Goal: Contribute content

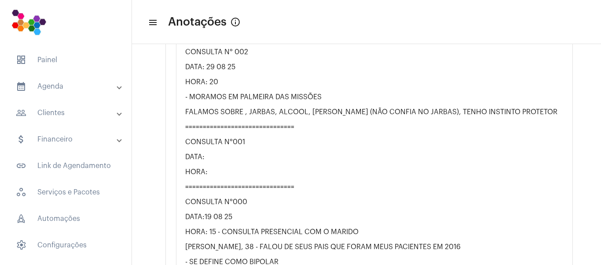
scroll to position [1981, 0]
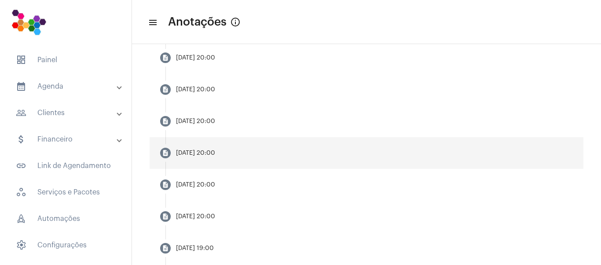
click at [212, 150] on div "[DATE] 20:00" at bounding box center [195, 153] width 39 height 7
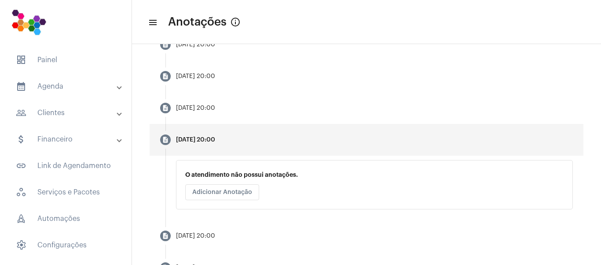
scroll to position [220, 0]
click at [224, 192] on span "Adicionar Anotação" at bounding box center [222, 191] width 60 height 6
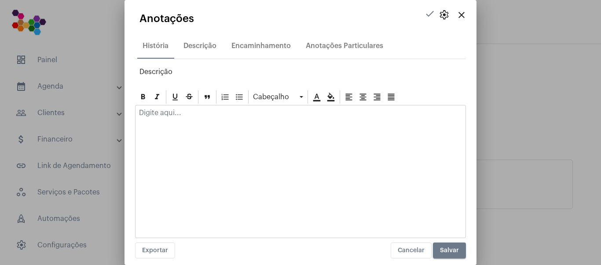
click at [184, 137] on div at bounding box center [300, 171] width 331 height 133
click at [185, 118] on div at bounding box center [301, 114] width 330 height 19
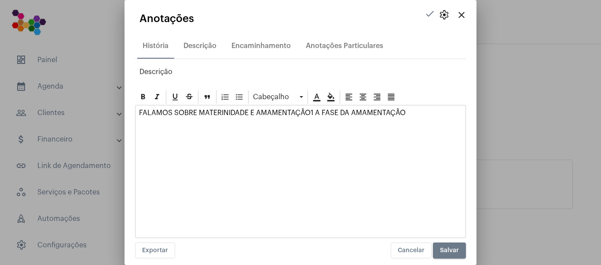
click at [310, 111] on p "FALAMOS SOBRE MATERINIDADE E AMAMENTAÇÃO1 A FASE DA AMAMENTAÇÃO" at bounding box center [300, 113] width 323 height 8
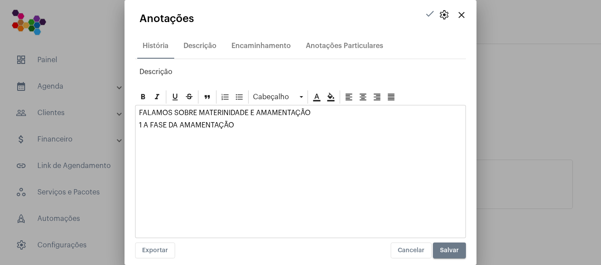
click at [293, 128] on p "1 A FASE DA AMAMENTAÇÃO" at bounding box center [300, 125] width 323 height 8
click at [188, 145] on div "FALAMOS SOBRE MATERINIDADE E AMAMENTAÇÃO 1 A FASE DA AMAMENTAÇÃO 2 MAIS TEMPO P…" at bounding box center [301, 129] width 330 height 48
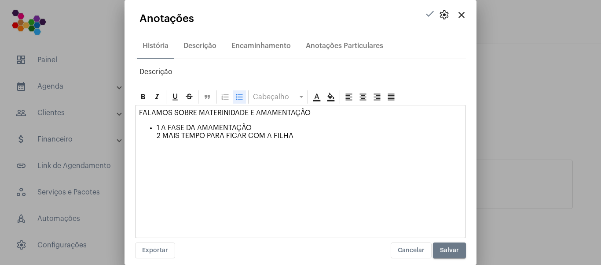
click at [239, 94] on icon at bounding box center [239, 96] width 9 height 9
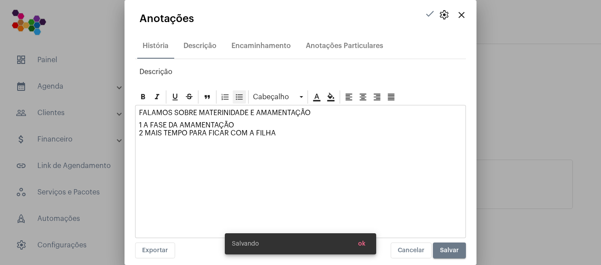
click at [239, 94] on icon at bounding box center [239, 96] width 9 height 9
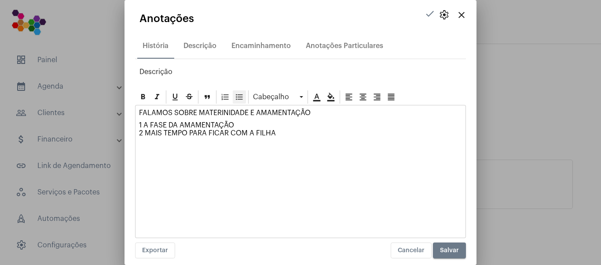
click at [239, 94] on icon at bounding box center [239, 96] width 9 height 9
click at [197, 142] on p "1 A FASE DA AMAMENTAÇÃO 2 MAIS TEMPO PARA FICAR COM A FILHA" at bounding box center [300, 133] width 323 height 24
click at [139, 140] on div "FALAMOS SOBRE MATERINIDADE E AMAMENTAÇÃO 1 A FASE DA AMAMENTAÇÃO 2 MAIS TEMPO P…" at bounding box center [301, 129] width 330 height 48
click at [190, 155] on p "VOCÊ É MUITO EGOISTA" at bounding box center [300, 153] width 323 height 8
click at [240, 99] on icon at bounding box center [239, 96] width 9 height 9
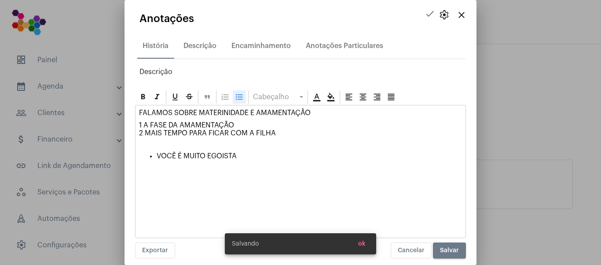
click at [241, 155] on p "VOCÊ É MUITO EGOISTA" at bounding box center [309, 156] width 305 height 8
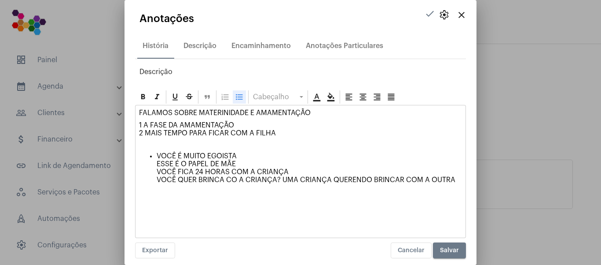
drag, startPoint x: 158, startPoint y: 175, endPoint x: 452, endPoint y: 185, distance: 293.8
click at [452, 185] on div "FALAMOS SOBRE MATERINIDADE E AMAMENTAÇÃO 1 A FASE DA AMAMENTAÇÃO 2 MAIS TEMPO P…" at bounding box center [301, 149] width 330 height 89
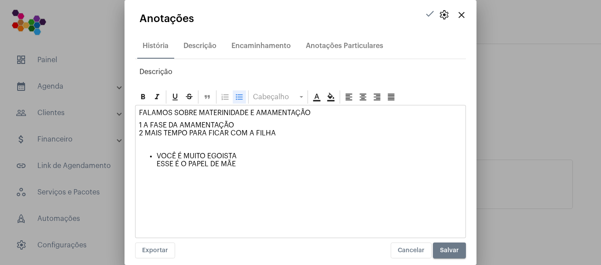
click at [242, 159] on p "VOCÊ É MUITO EGOISTA ESSE É O PAPEL DE MÃE" at bounding box center [309, 164] width 305 height 24
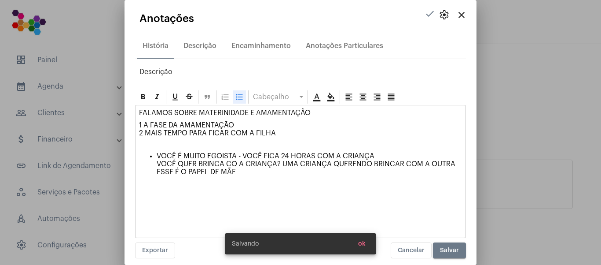
click at [235, 162] on p "VOCÊ É MUITO EGOISTA - VOCÊ FICA 24 HORAS COM A CRIANÇA VOCÊ QUER BRINCA CO A C…" at bounding box center [309, 168] width 305 height 32
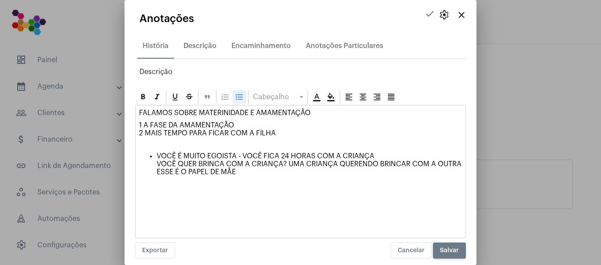
click at [289, 163] on p "VOCÊ É MUITO EGOISTA - VOCÊ FICA 24 HORAS COM A CRIANÇA VOCÊ QUER BRINCA COM A …" at bounding box center [309, 168] width 305 height 32
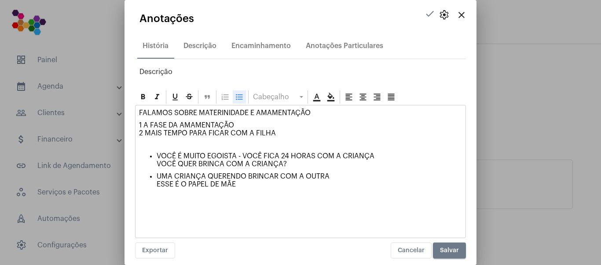
click at [402, 154] on p "VOCÊ É MUITO EGOISTA - VOCÊ FICA 24 HORAS COM A CRIANÇA VOCÊ QUER BRINCA COM A …" at bounding box center [309, 160] width 305 height 16
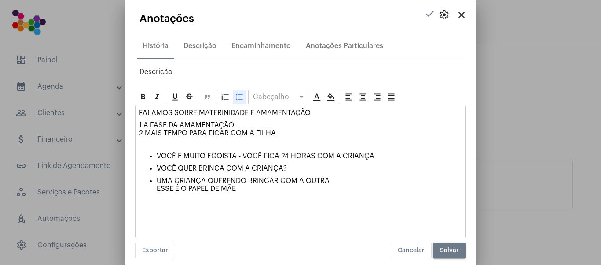
click at [322, 165] on p "VOCÊ QUER BRINCA COM A CRIANÇA?" at bounding box center [309, 168] width 305 height 8
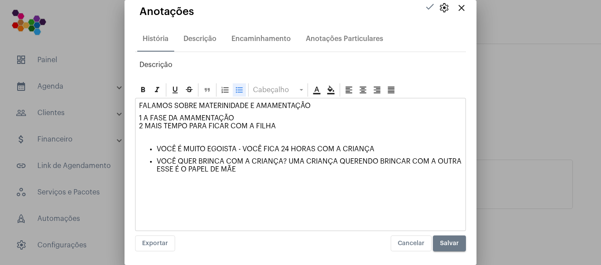
scroll to position [8, 0]
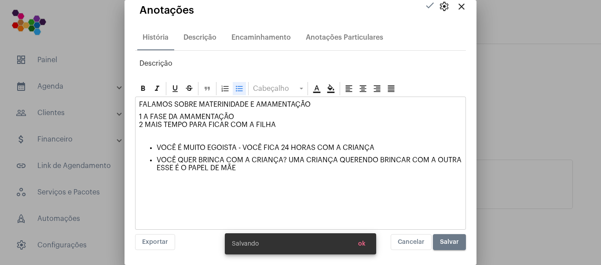
click at [213, 169] on p "VOCÊ QUER BRINCA COM A CRIANÇA? UMA CRIANÇA QUERENDO BRINCAR COM A OUTRA ESSE É…" at bounding box center [309, 168] width 305 height 24
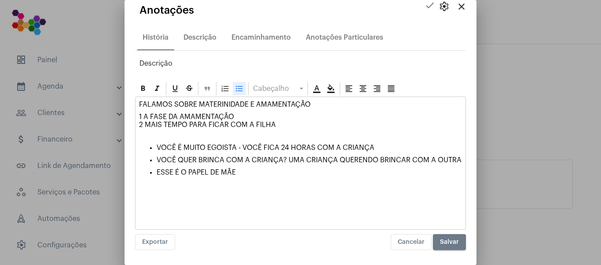
click at [264, 181] on p "ESSE É O PAPEL DE MÃE" at bounding box center [309, 176] width 305 height 16
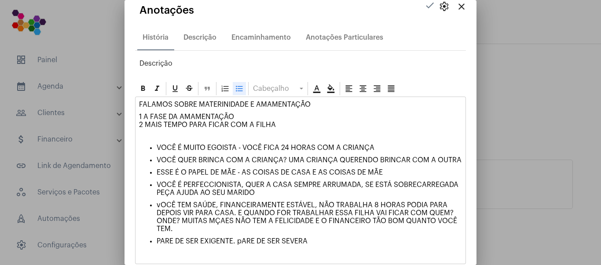
click at [244, 247] on p "PARE DE SER EXIGENTE. pARE DE SER SEVERA" at bounding box center [309, 245] width 305 height 16
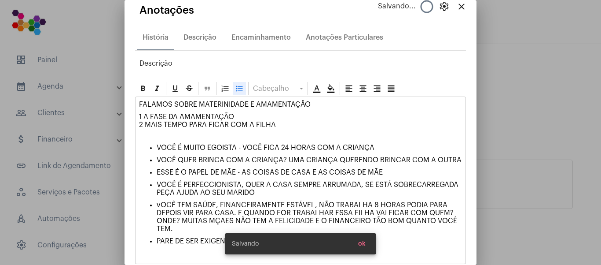
click at [314, 244] on simple-snack-bar "Salvando ok" at bounding box center [300, 243] width 137 height 9
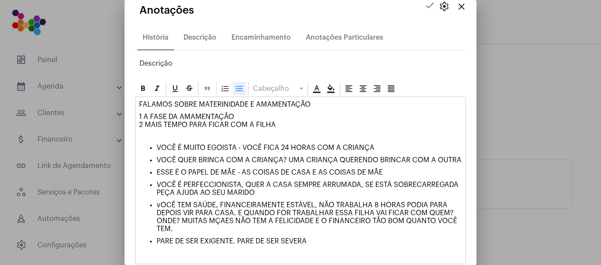
click at [358, 244] on ul "VOCÊ É MUITO EGOISTA - VOCÊ FICA 24 HORAS COM A CRIANÇA VOCÊ QUER BRINCA COM A …" at bounding box center [300, 198] width 323 height 109
click at [346, 248] on p "PARE DE SER EXIGENTE. PARE DE SER SEVERA" at bounding box center [309, 245] width 305 height 16
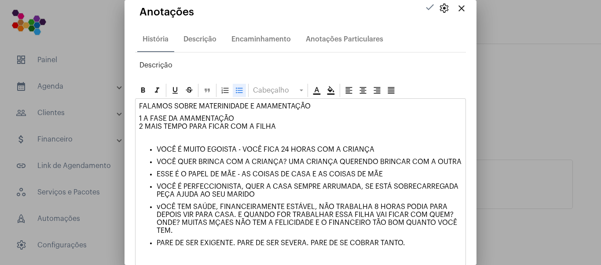
scroll to position [0, 0]
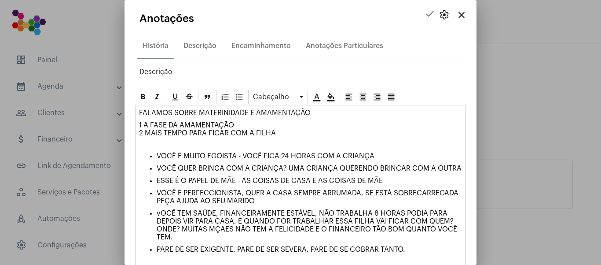
click at [287, 132] on p "1 A FASE DA AMAMENTAÇÃO 2 MAIS TEMPO PARA FICAR COM A FILHA" at bounding box center [300, 133] width 323 height 24
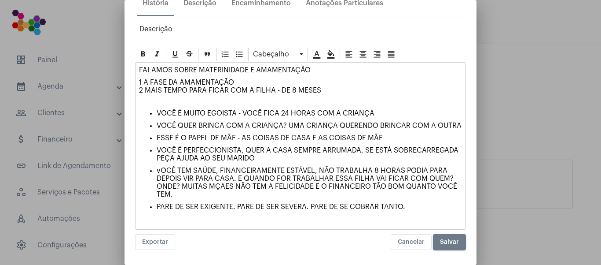
scroll to position [51, 0]
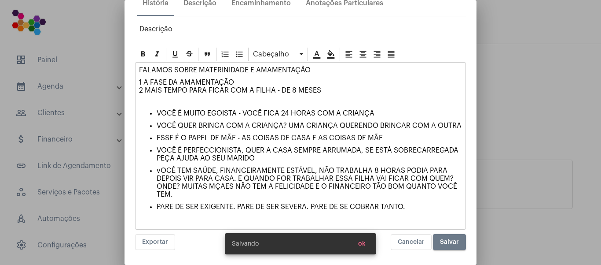
click at [441, 197] on p "vOCÊ TEM SAÚDE, FINANCEIRAMENTE ESTÁVEL, NÃO TRABALHA 8 HORAS PODIA PARA DEPOIS…" at bounding box center [309, 182] width 305 height 32
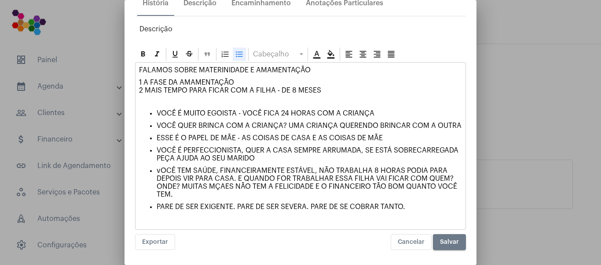
click at [430, 205] on p "PARE DE SER EXIGENTE. PARE DE SER SEVERA. PARE DE SE COBRAR TANTO." at bounding box center [309, 210] width 305 height 16
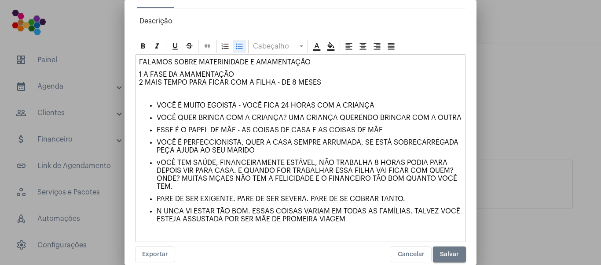
click at [377, 110] on ul "VOCÊ É MUITO EGOISTA - VOCÊ FICA 24 HORAS COM A CRIANÇA VOCÊ QUER BRINCA COM A …" at bounding box center [300, 165] width 323 height 129
click at [440, 257] on span "Salvar" at bounding box center [449, 254] width 19 height 6
